Goal: Task Accomplishment & Management: Manage account settings

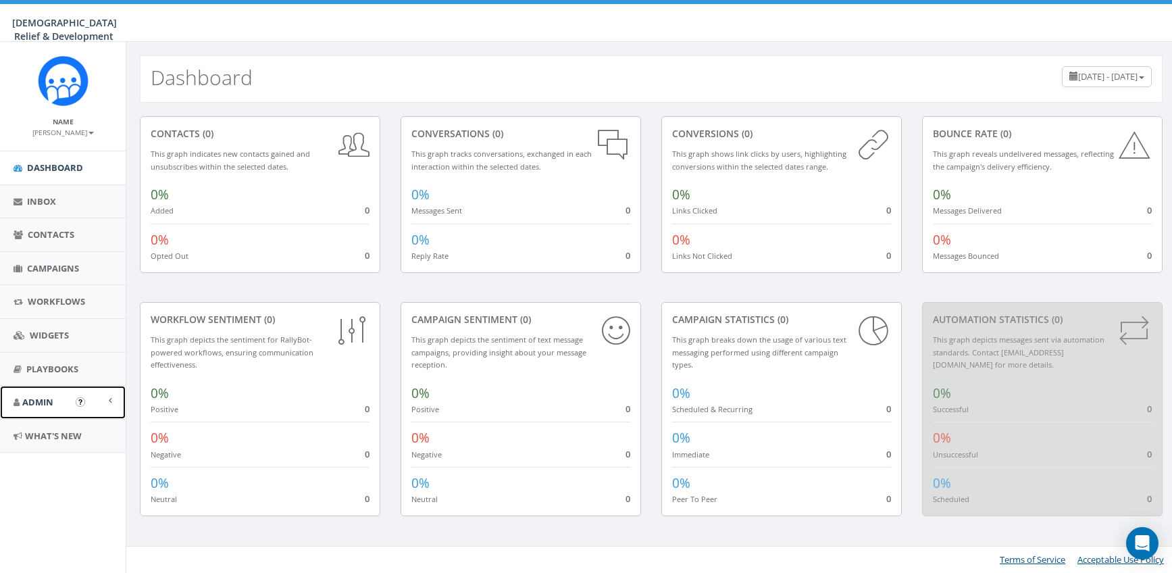
click at [111, 403] on span at bounding box center [110, 400] width 3 height 9
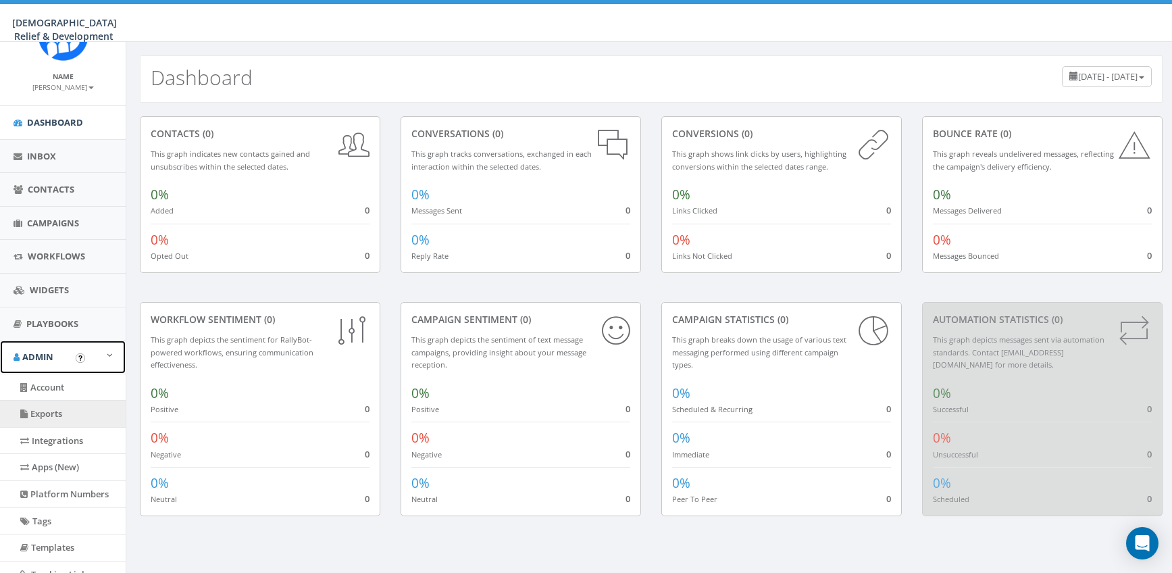
scroll to position [44, 0]
click at [111, 355] on span at bounding box center [109, 356] width 5 height 9
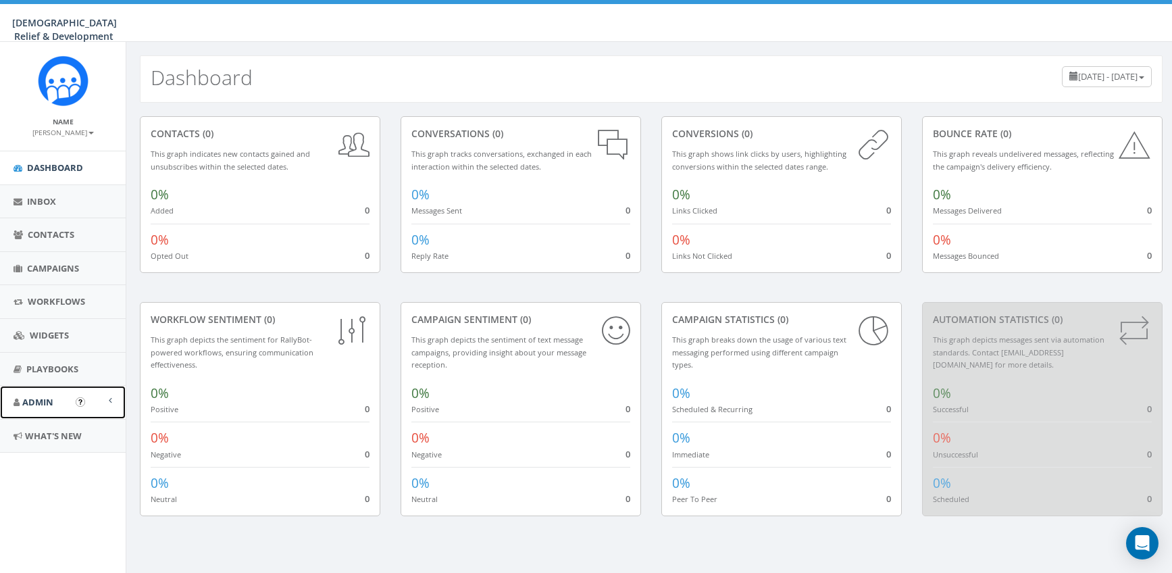
scroll to position [0, 0]
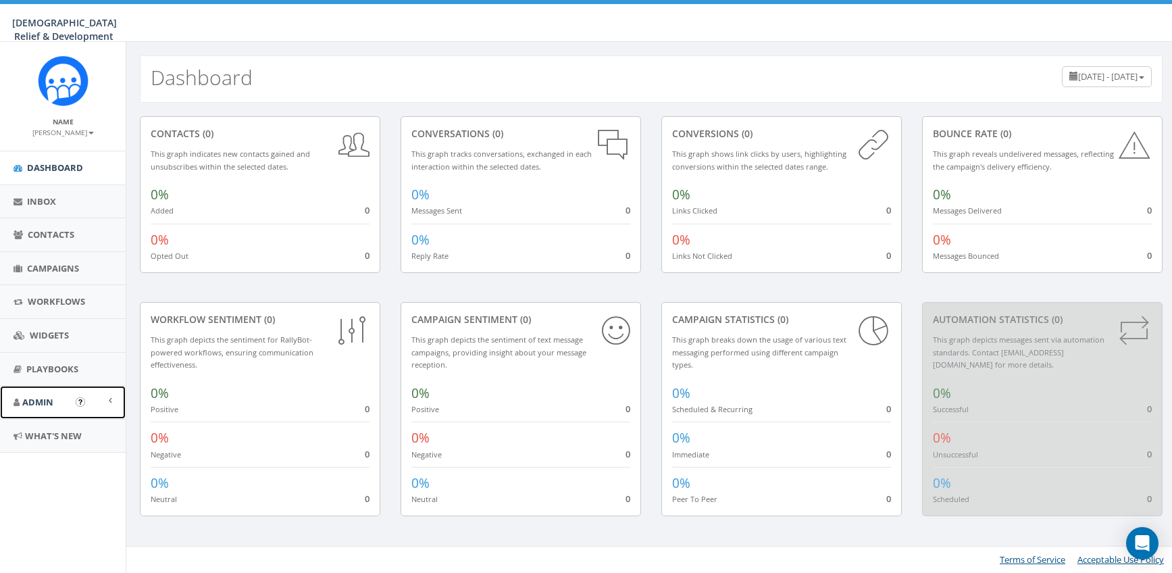
click at [110, 399] on span at bounding box center [110, 400] width 3 height 9
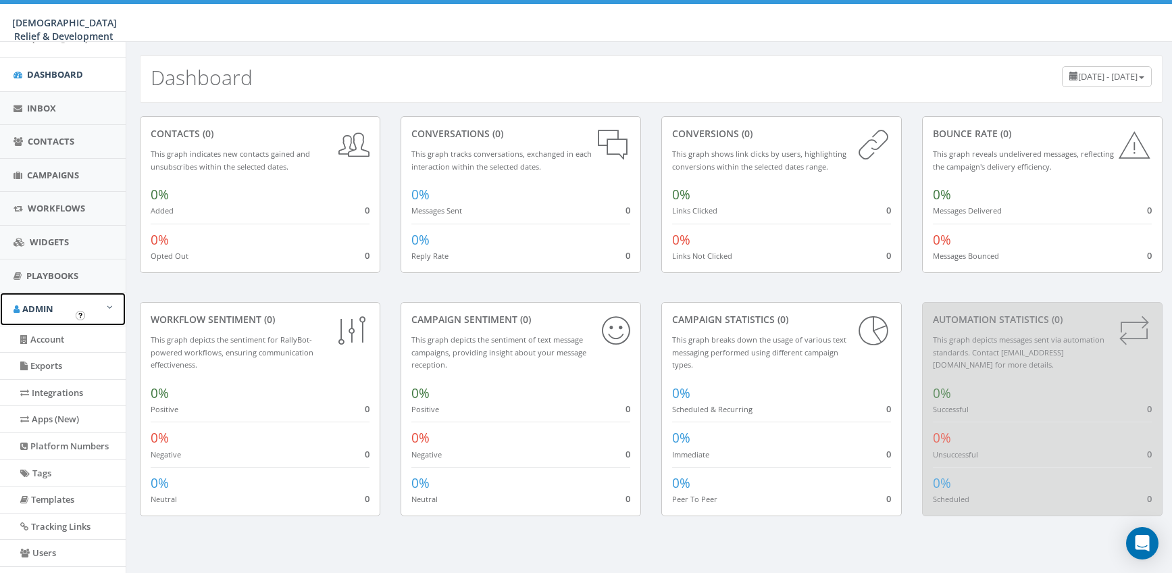
scroll to position [95, 0]
click at [74, 341] on link "Account" at bounding box center [63, 338] width 126 height 26
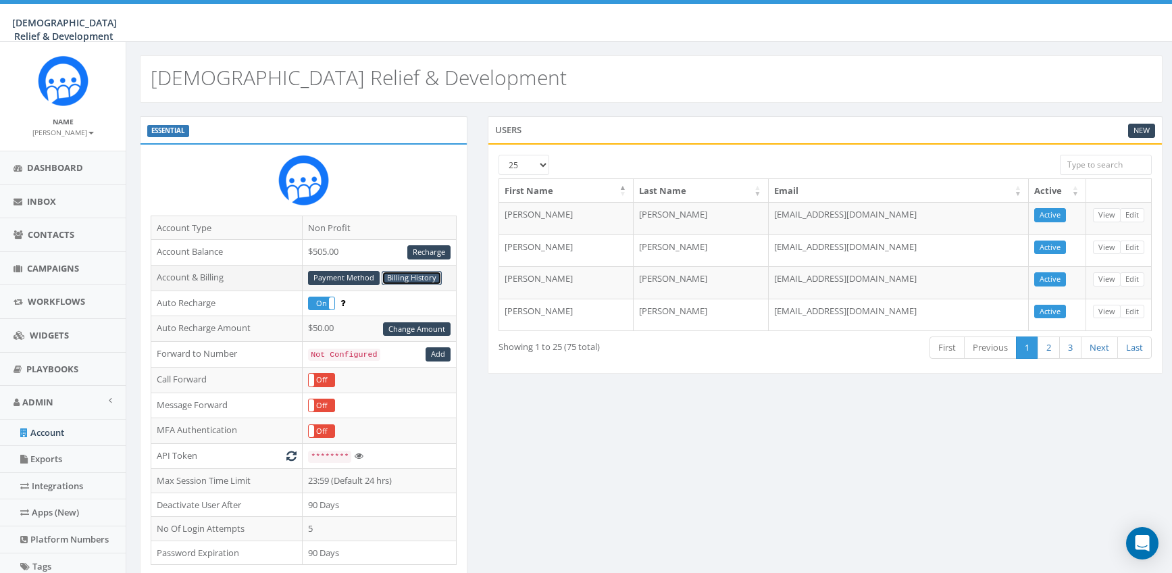
click at [398, 275] on link "Billing History" at bounding box center [412, 278] width 60 height 14
